Goal: Transaction & Acquisition: Purchase product/service

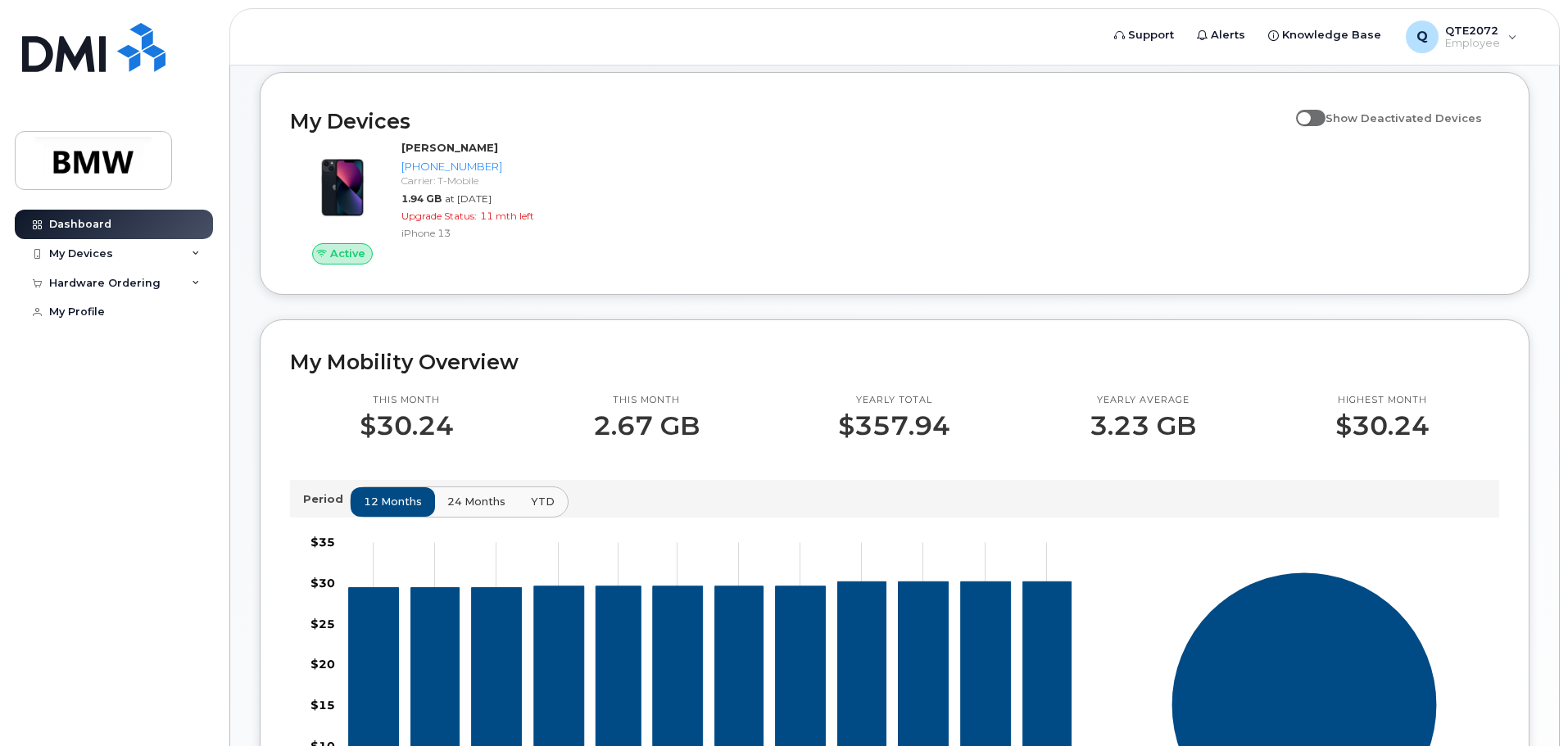
scroll to position [172, 0]
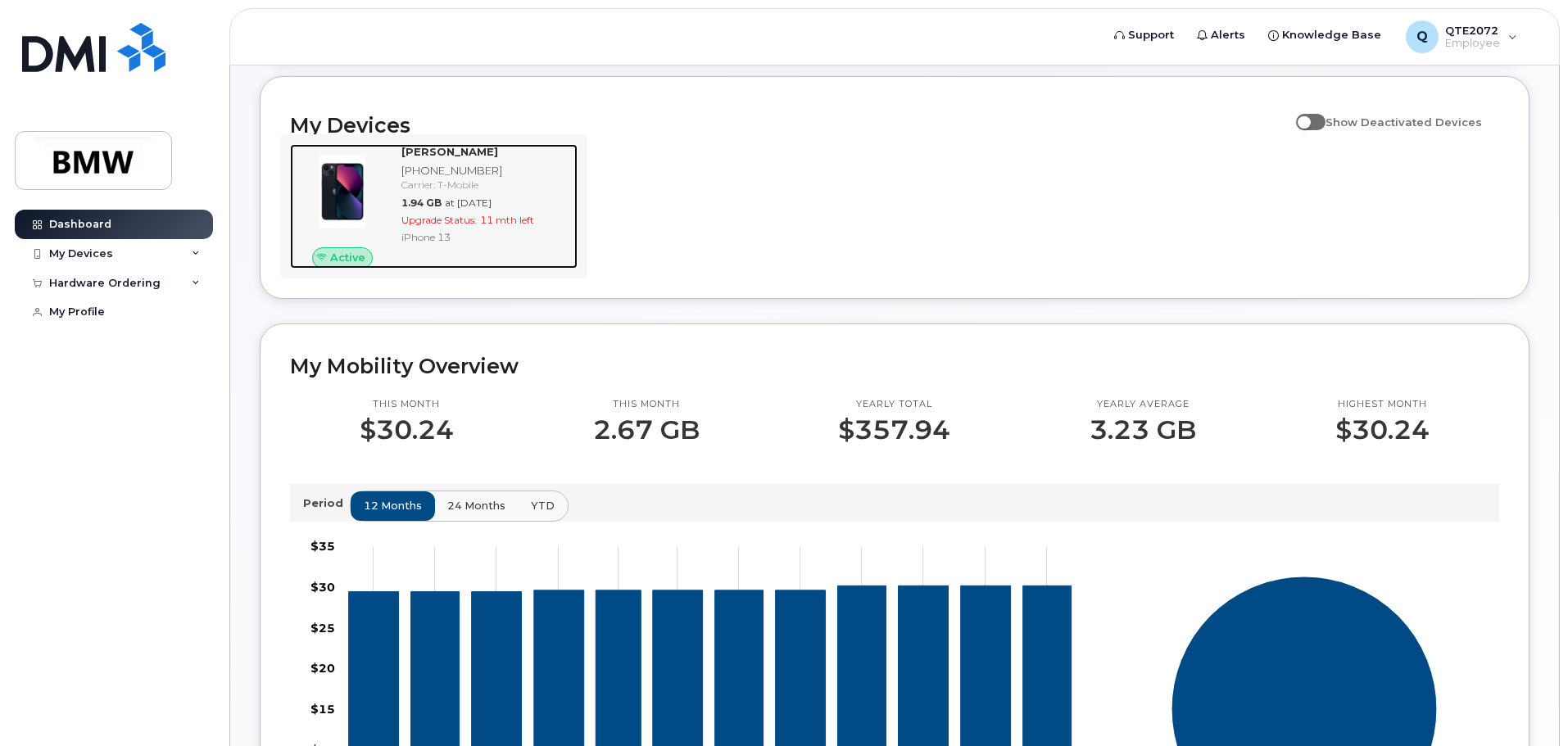
click at [483, 244] on div "iPhone 13" at bounding box center [486, 237] width 170 height 14
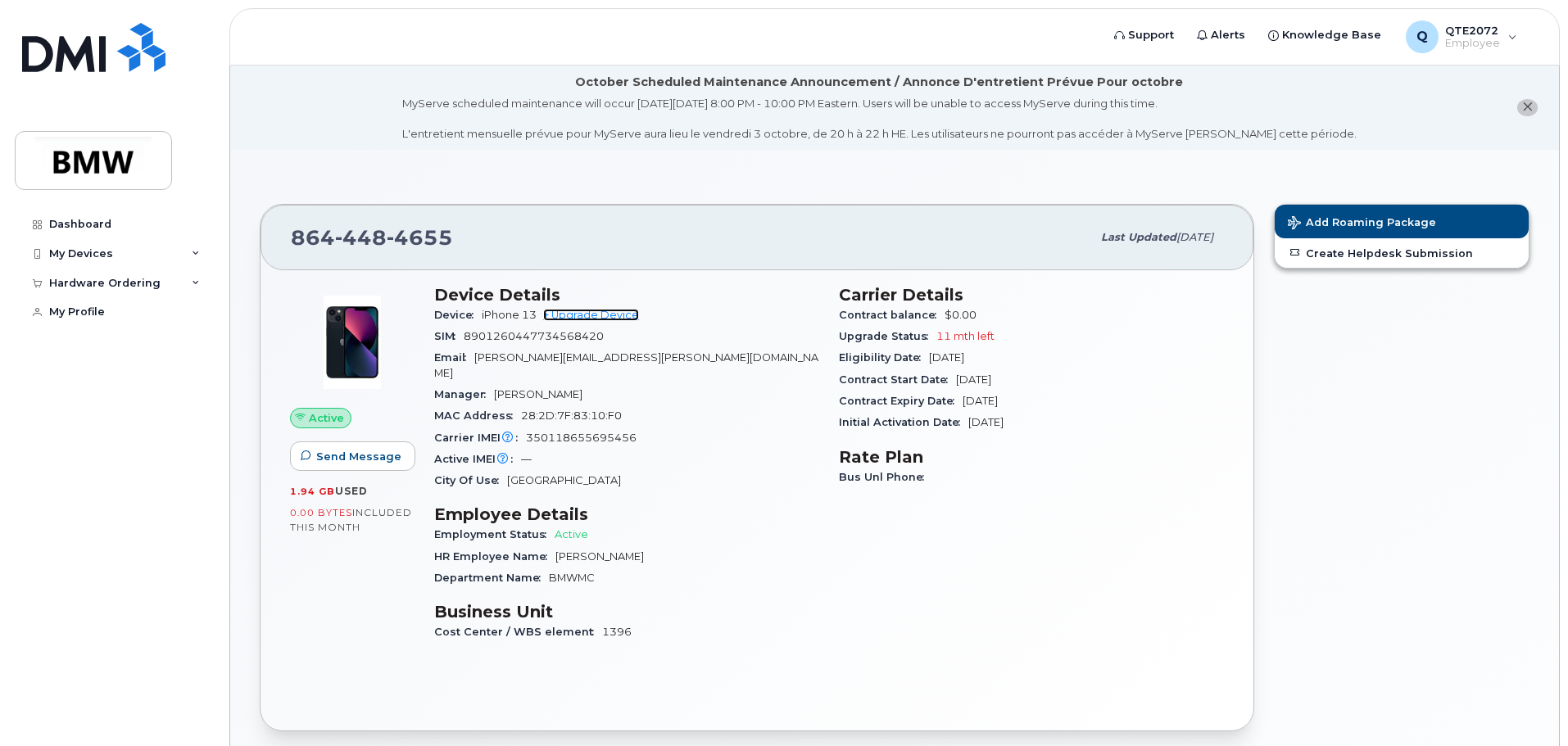
click at [603, 313] on link "+ Upgrade Device" at bounding box center [591, 315] width 95 height 12
